Goal: Transaction & Acquisition: Purchase product/service

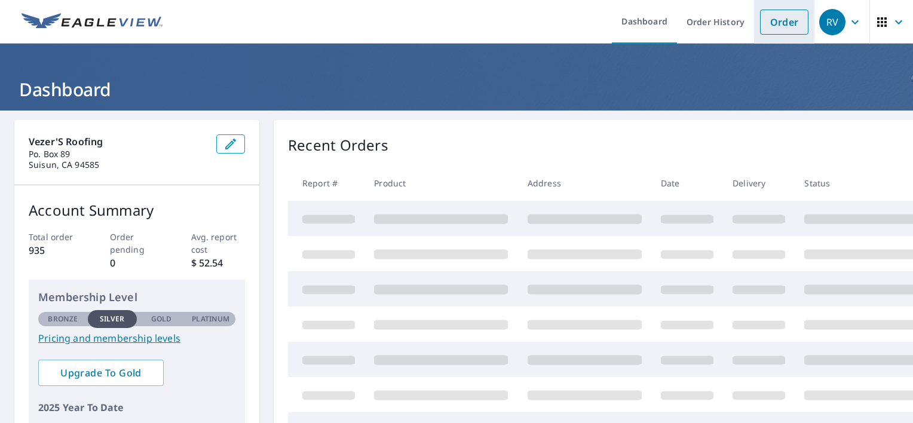
click at [772, 26] on link "Order" at bounding box center [784, 22] width 48 height 25
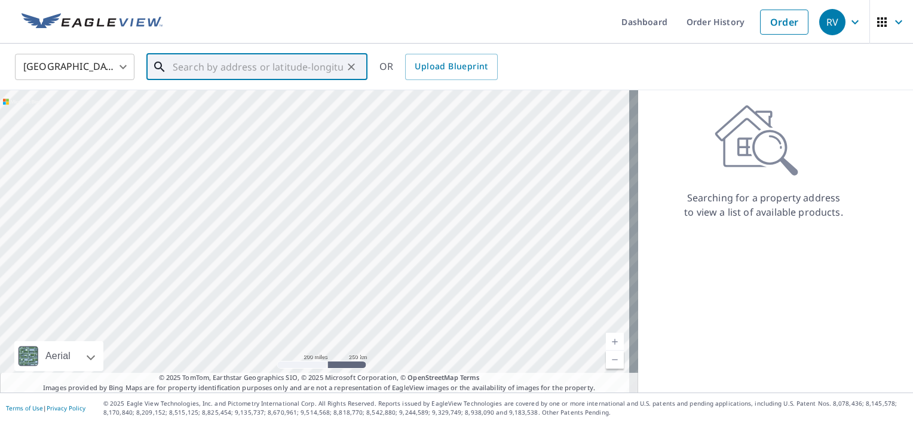
click at [178, 65] on input "text" at bounding box center [258, 66] width 170 height 33
paste input "[STREET_ADDRESS]"
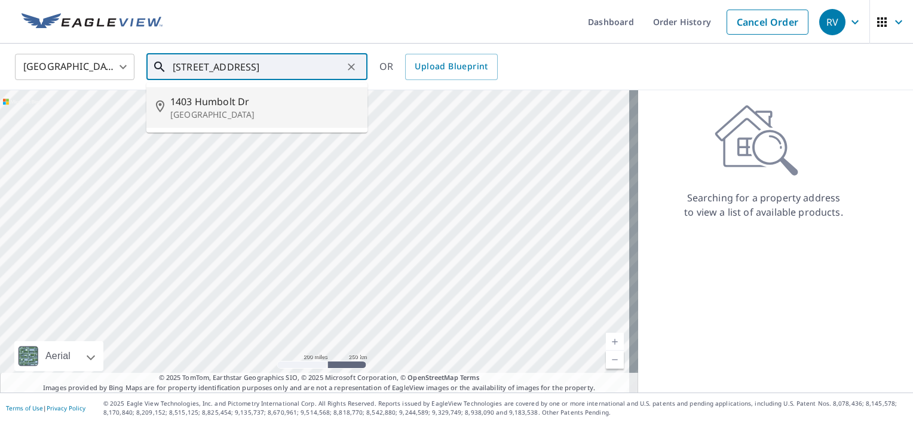
click at [213, 109] on p "[GEOGRAPHIC_DATA]" at bounding box center [264, 115] width 188 height 12
type input "[STREET_ADDRESS]"
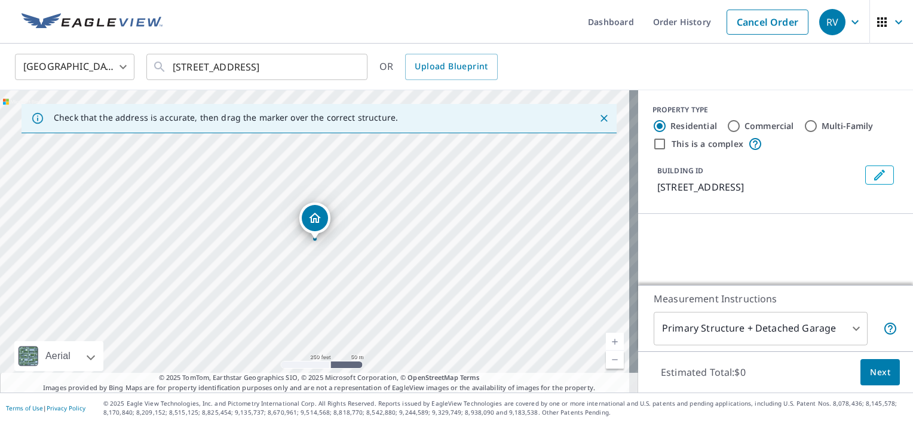
click at [606, 340] on link "Current Level 17, Zoom In" at bounding box center [615, 342] width 18 height 18
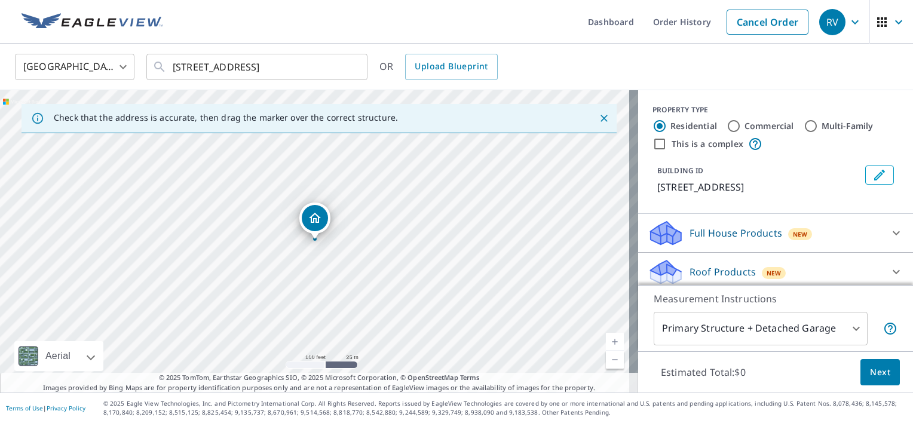
click at [606, 340] on link "Current Level 18, Zoom In" at bounding box center [615, 342] width 18 height 18
click at [850, 329] on body "RV RV Dashboard Order History Cancel Order RV [GEOGRAPHIC_DATA] US ​ [STREET_AD…" at bounding box center [456, 211] width 913 height 423
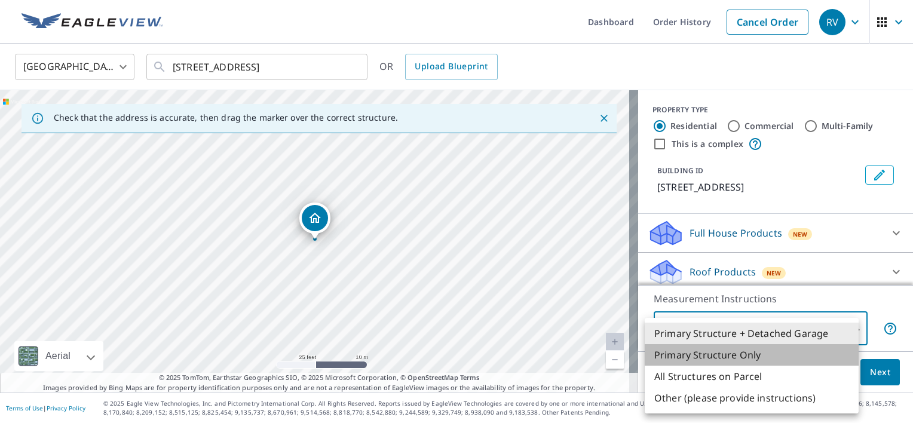
click at [732, 354] on li "Primary Structure Only" at bounding box center [752, 355] width 214 height 22
type input "2"
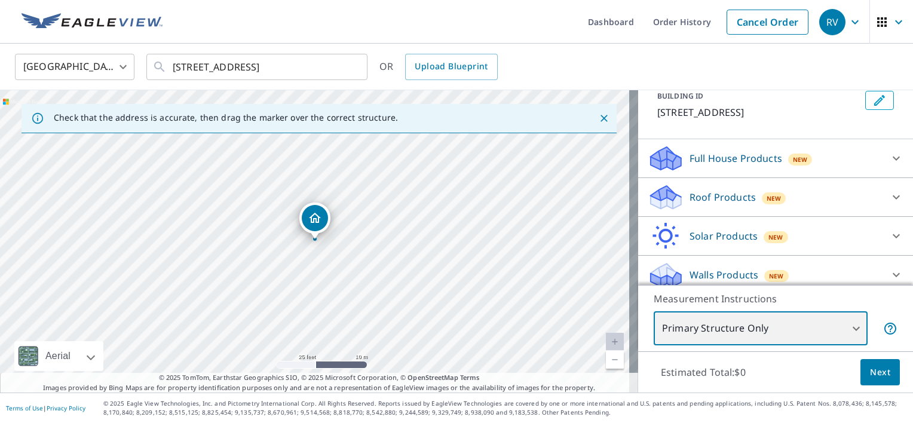
scroll to position [75, 0]
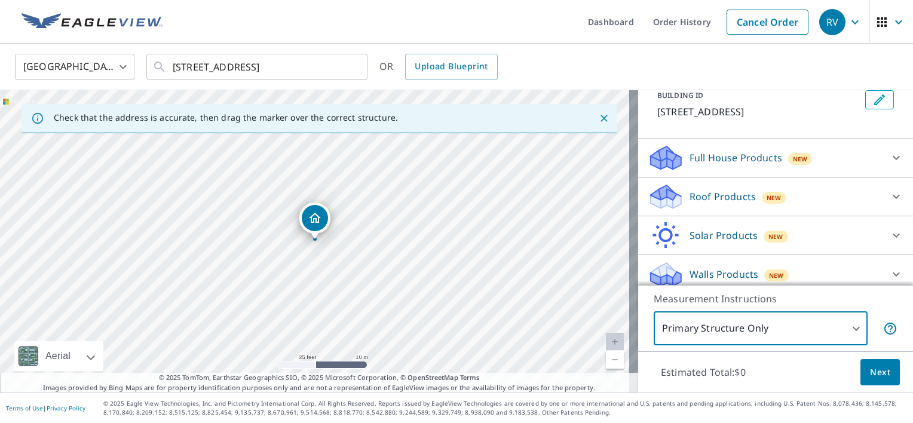
click at [893, 197] on icon at bounding box center [896, 197] width 7 height 4
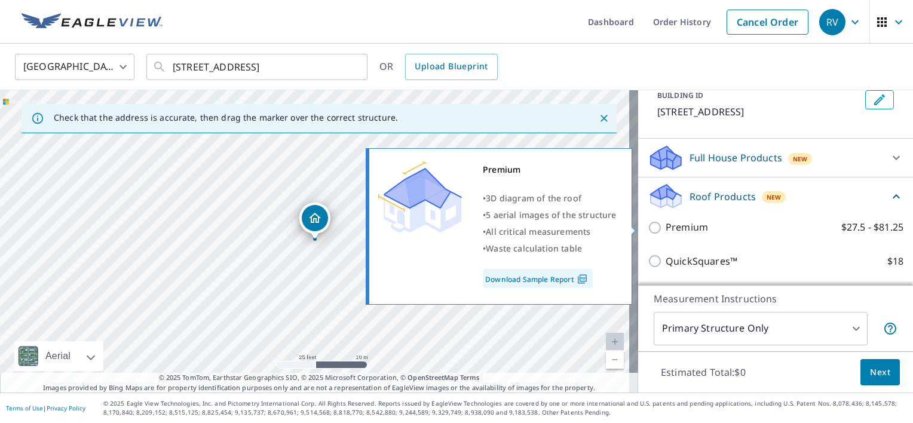
click at [648, 227] on input "Premium $27.5 - $81.25" at bounding box center [657, 228] width 18 height 14
checkbox input "true"
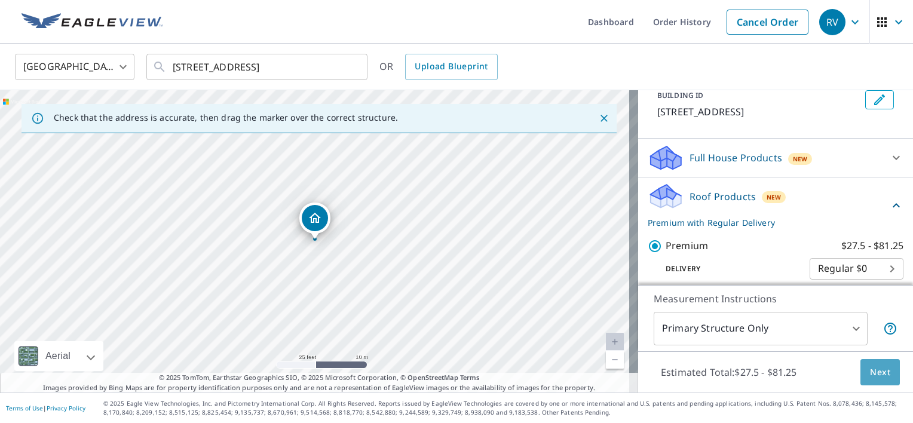
click at [870, 377] on span "Next" at bounding box center [880, 372] width 20 height 15
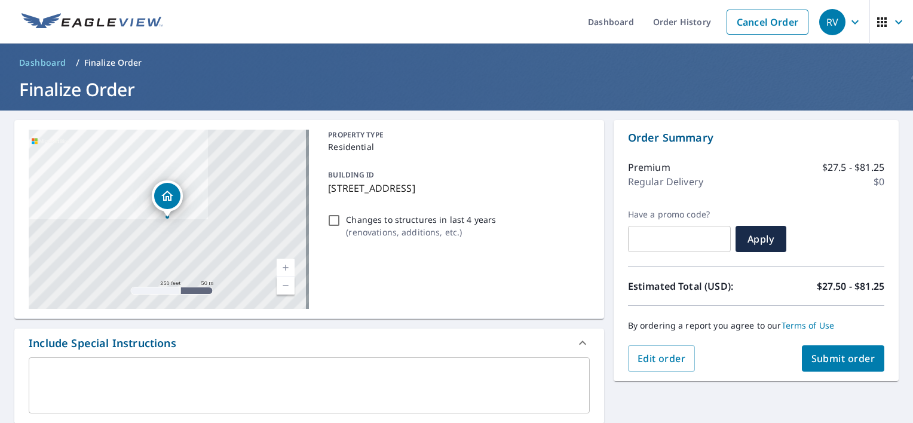
click at [851, 360] on span "Submit order" at bounding box center [844, 358] width 64 height 13
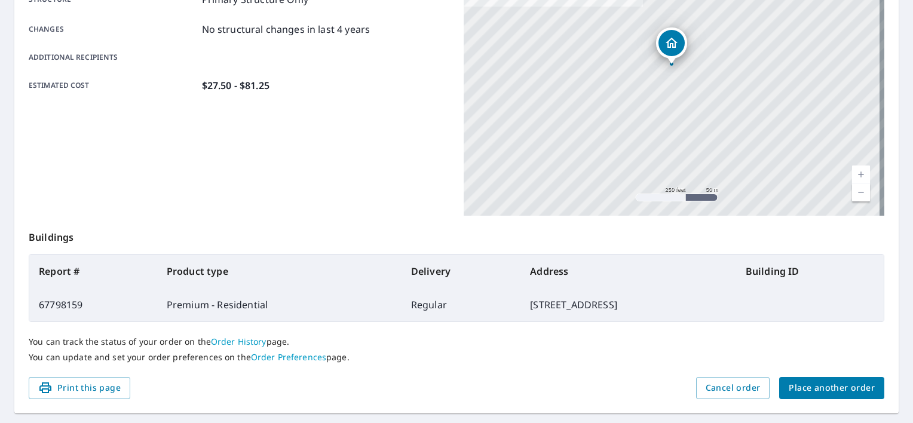
scroll to position [240, 0]
